Goal: Information Seeking & Learning: Learn about a topic

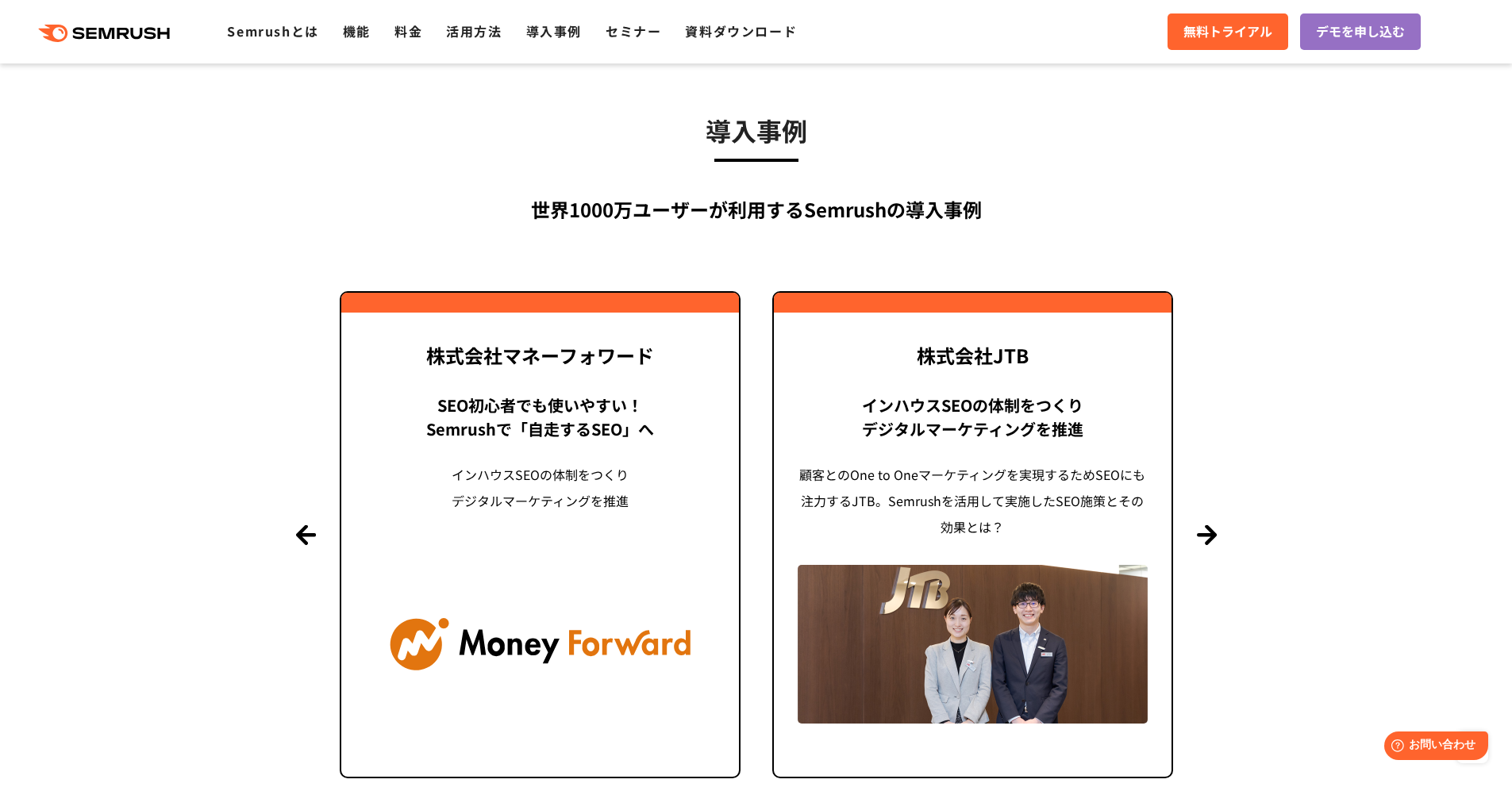
scroll to position [3300, 0]
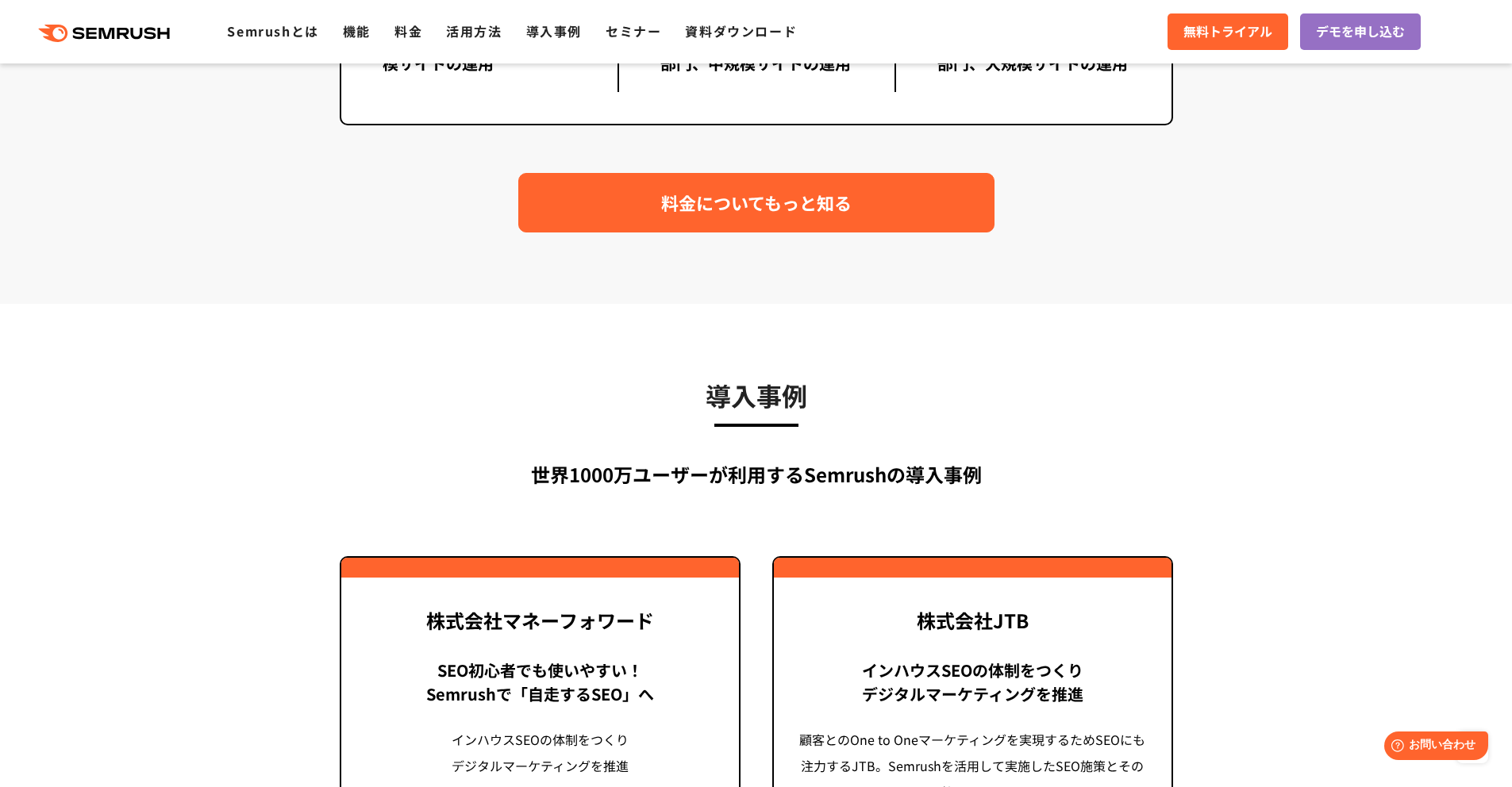
click at [875, 227] on link "料金についてもっと知る" at bounding box center [756, 202] width 476 height 60
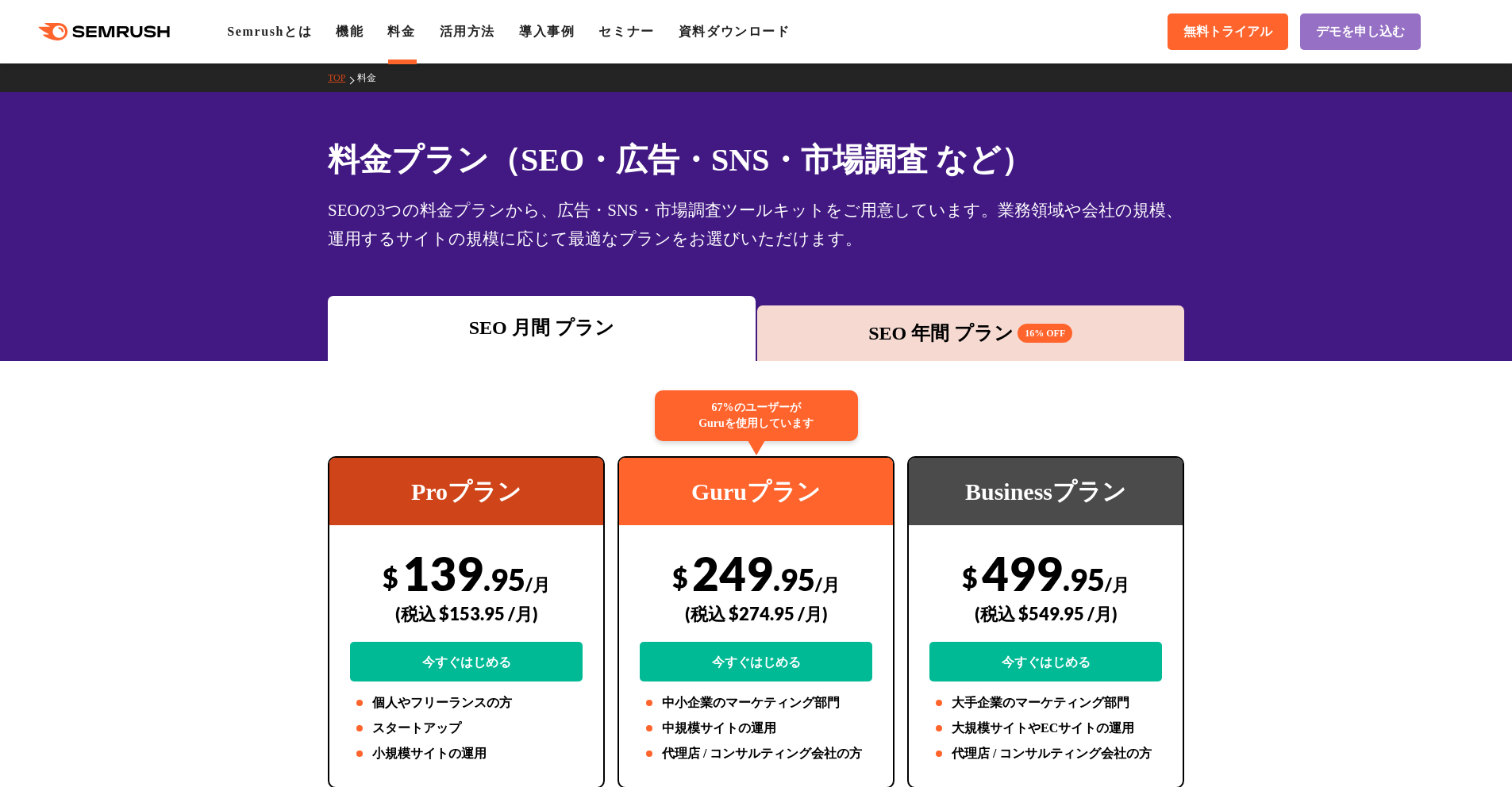
scroll to position [134, 0]
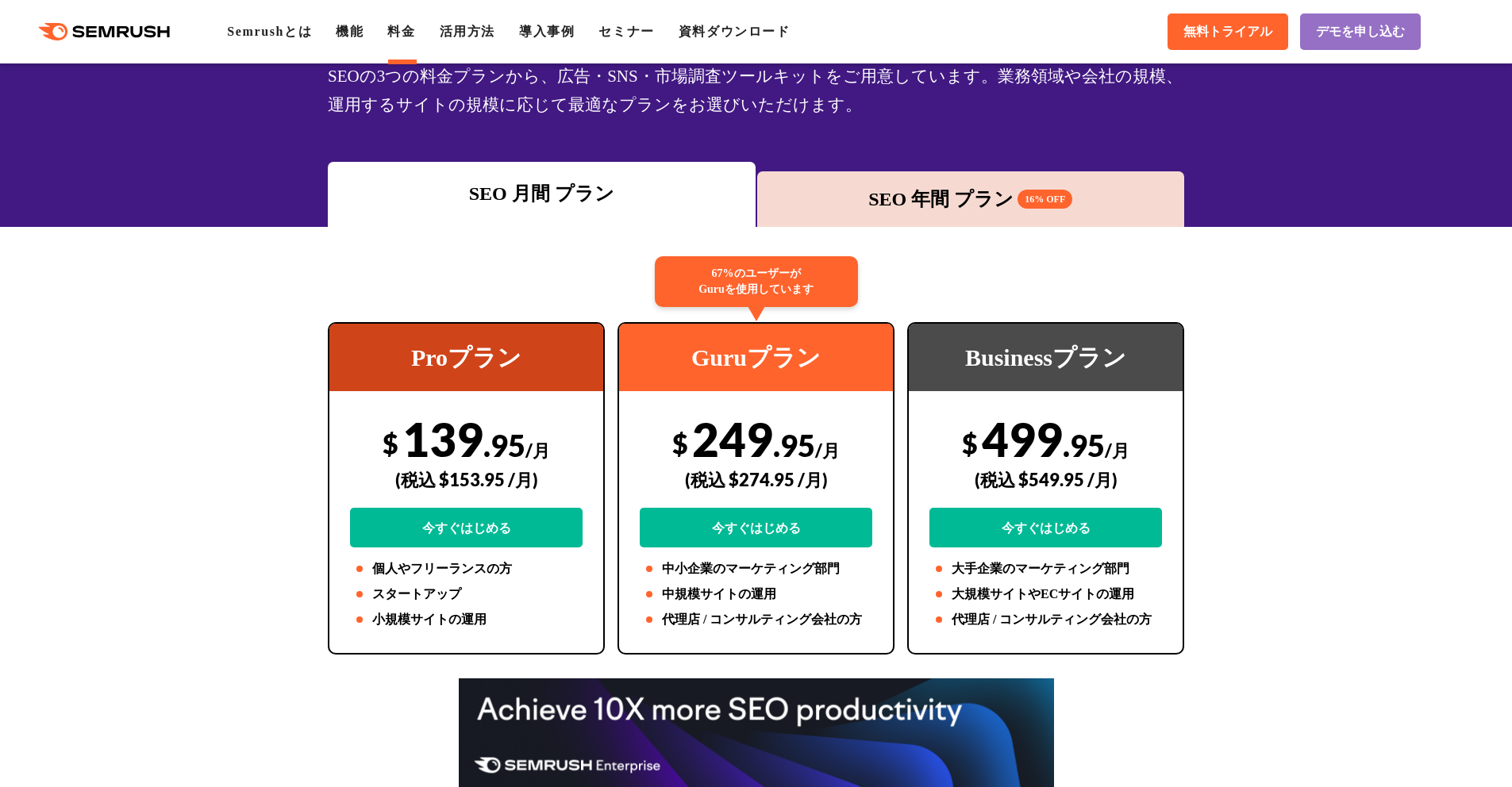
click at [201, 146] on div "料金プラン（SEO・広告・SNS・市場調査 など） SEOの3つの料金プランから、広告・SNS・市場調査ツールキットをご用意しています。業務領域や会社の規模、…" at bounding box center [756, 92] width 1512 height 269
